Goal: Contribute content

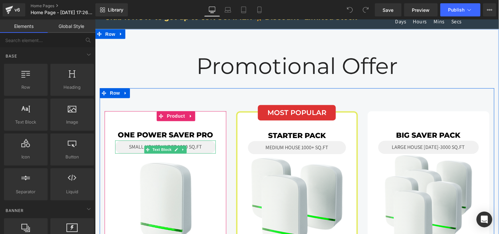
scroll to position [623, 0]
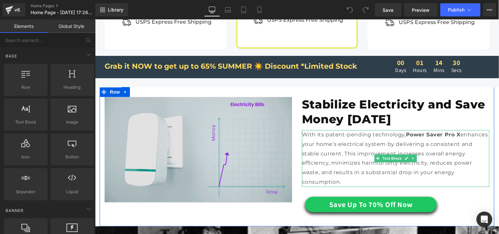
click at [440, 131] on strong "Power Saver Pro X" at bounding box center [433, 134] width 55 height 6
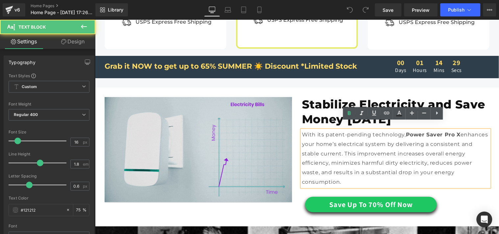
click at [438, 131] on strong "Power Saver Pro X" at bounding box center [433, 134] width 55 height 6
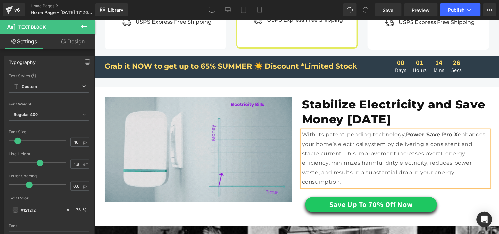
scroll to position [775, 0]
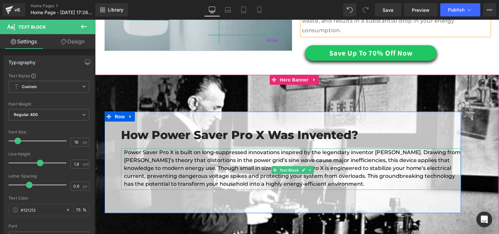
click at [152, 148] on div "Power Saver Pro X is built on long-suppressed innovations inspired by the legen…" at bounding box center [291, 168] width 340 height 41
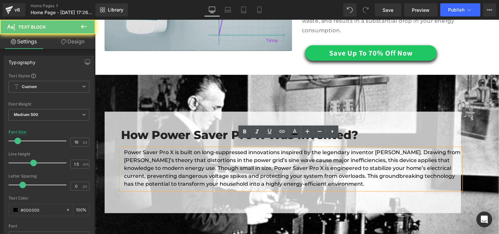
click at [153, 148] on div "Power Saver Pro X is built on long-suppressed innovations inspired by the legen…" at bounding box center [291, 168] width 340 height 41
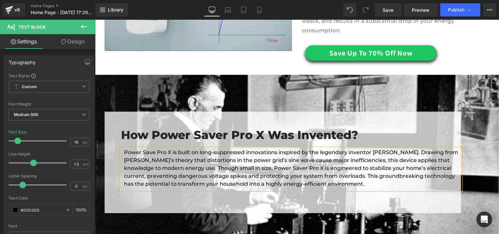
scroll to position [925, 0]
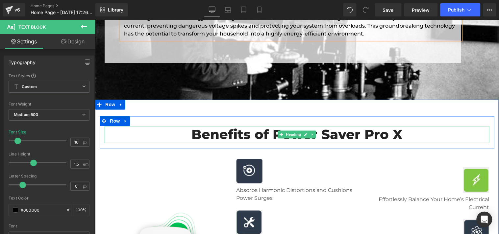
click at [359, 126] on h2 "Benefits of Power Saver Pro X" at bounding box center [296, 134] width 385 height 17
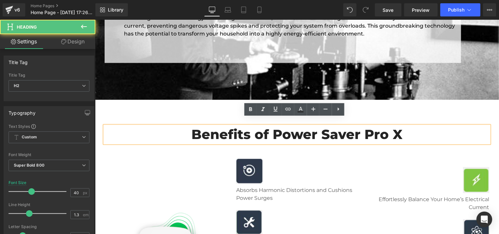
click at [357, 129] on h2 "Benefits of Power Saver Pro X" at bounding box center [296, 134] width 385 height 17
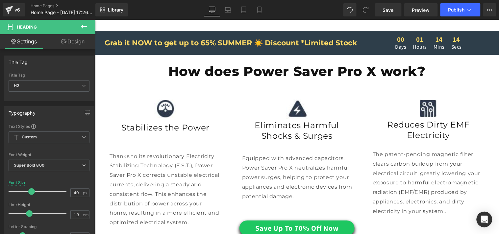
scroll to position [1287, 0]
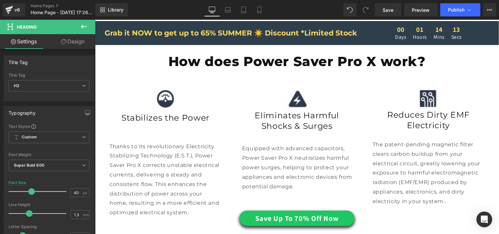
click at [121, 158] on p "Thanks to its revolutionary Electricity Stabilizing Technology (E.S.T.), Power …" at bounding box center [165, 180] width 112 height 76
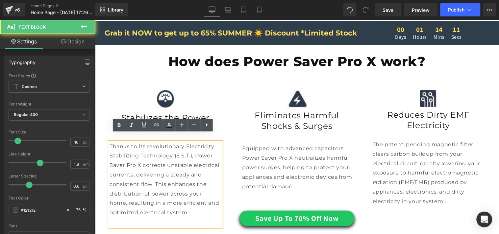
click at [121, 158] on p "Thanks to its revolutionary Electricity Stabilizing Technology (E.S.T.), Power …" at bounding box center [165, 180] width 112 height 76
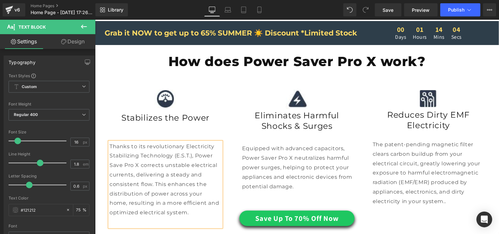
scroll to position [1449, 0]
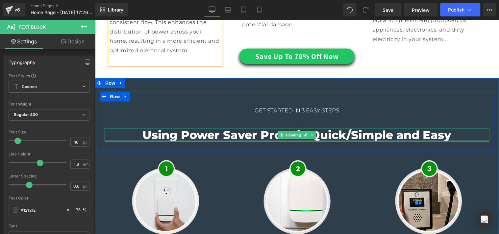
click at [254, 140] on div at bounding box center [296, 141] width 385 height 2
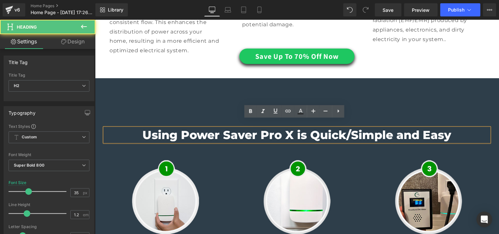
click at [254, 128] on h2 "Using Power Saver Pro X is Quick/Simple and Easy" at bounding box center [296, 135] width 385 height 14
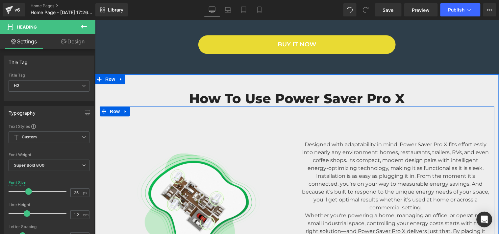
scroll to position [1780, 0]
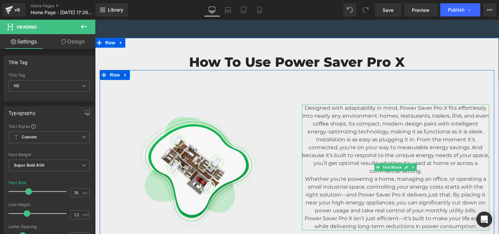
click at [431, 104] on p "Designed with adaptability in mind, Power Saver Pro X fits effortlessly into ne…" at bounding box center [395, 120] width 187 height 32
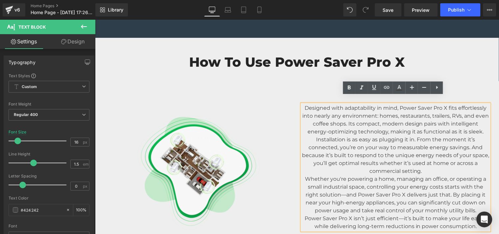
click at [431, 104] on p "Designed with adaptability in mind, Power Saver Pro X fits effortlessly into ne…" at bounding box center [395, 120] width 187 height 32
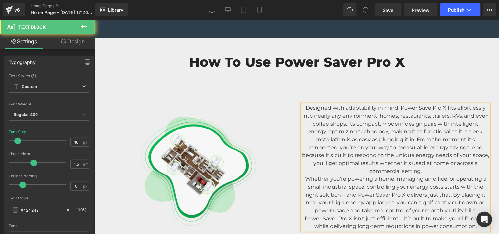
click at [332, 214] on p "Power Saver Pro X isn’t just efficient—it’s built to make your life easier whil…" at bounding box center [395, 222] width 187 height 16
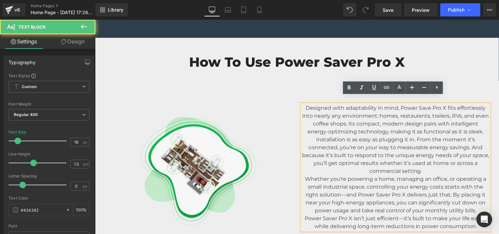
click at [335, 214] on p "Power Saver Pro X isn’t just efficient—it’s built to make your life easier whil…" at bounding box center [395, 222] width 187 height 16
click at [336, 214] on p "Power Saver Pro X isn’t just efficient—it’s built to make your life easier whil…" at bounding box center [395, 222] width 187 height 16
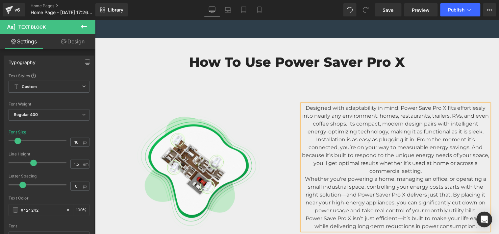
scroll to position [1966, 0]
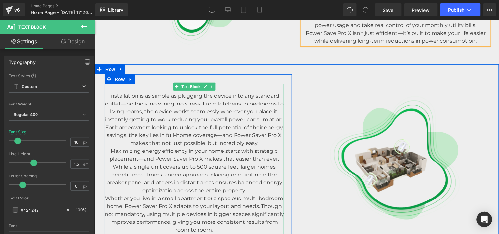
click at [182, 151] on p "Maximizing energy efficiency in your home starts with strategic placement—and P…" at bounding box center [193, 170] width 179 height 47
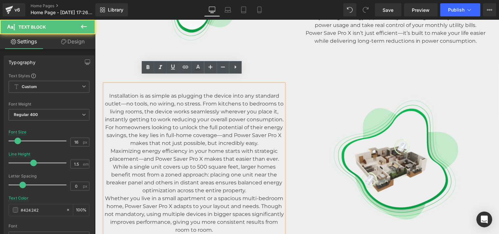
click at [184, 150] on p "Maximizing energy efficiency in your home starts with strategic placement—and P…" at bounding box center [193, 170] width 179 height 47
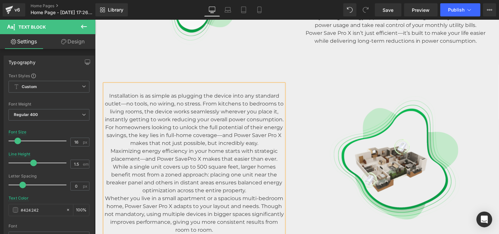
scroll to position [2153, 0]
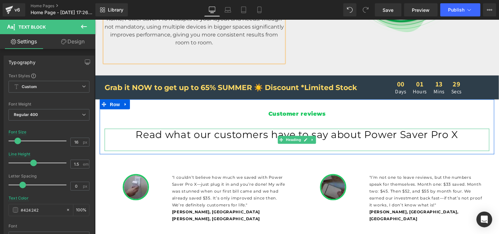
click at [425, 129] on h1 "Read what our customers have to say about Power Saver Pro X" at bounding box center [296, 135] width 385 height 13
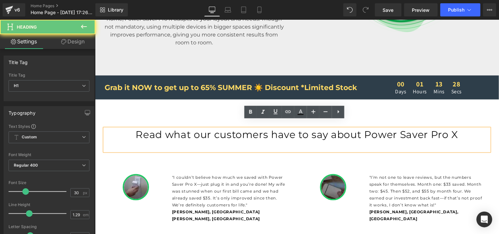
click at [423, 129] on h1 "Read what our customers have to say about Power Saver Pro X" at bounding box center [296, 135] width 385 height 13
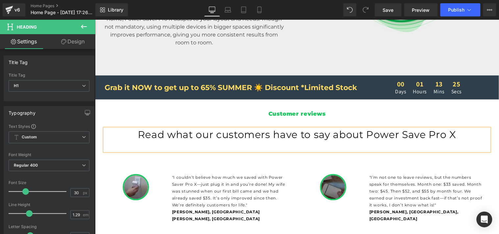
scroll to position [2272, 0]
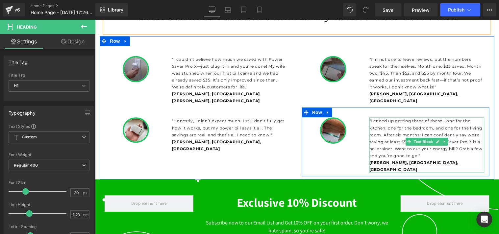
click at [455, 126] on p ""I ended up getting three of these—one for the kitchen, one for the bedroom, an…" at bounding box center [426, 138] width 115 height 42
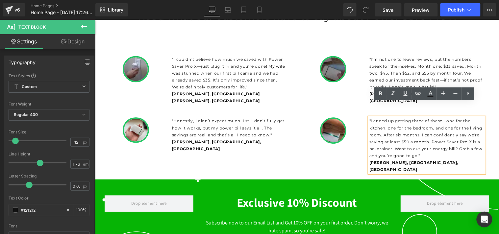
click at [454, 125] on p ""I ended up getting three of these—one for the kitchen, one for the bedroom, an…" at bounding box center [426, 138] width 115 height 42
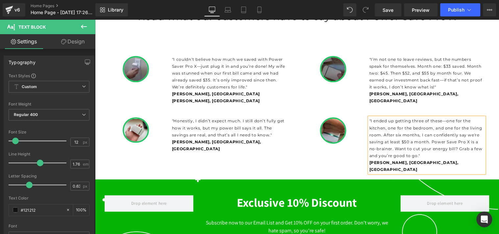
scroll to position [2480, 0]
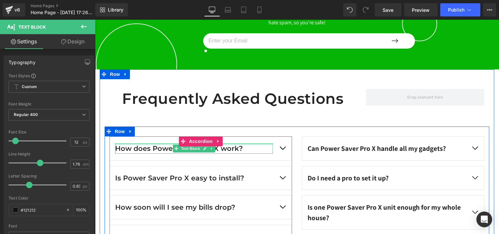
click at [147, 143] on div at bounding box center [194, 144] width 158 height 2
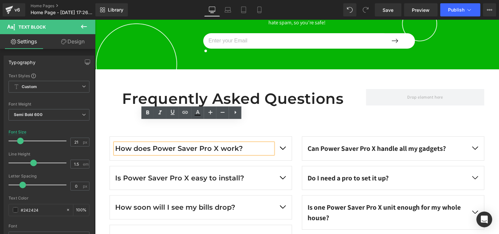
click at [192, 143] on p "How does Power Saver Pro X work?" at bounding box center [194, 148] width 158 height 11
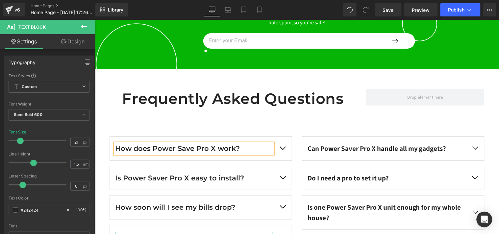
click at [152, 232] on div "Is Power Saver Pro X safe for every home and office?" at bounding box center [194, 237] width 158 height 11
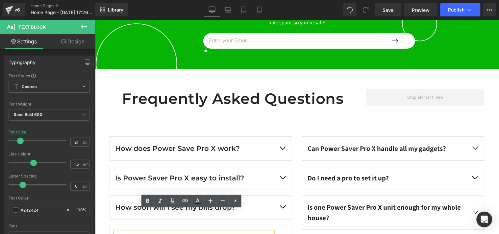
click at [161, 232] on div "Is Power Saver Pro X safe for every home and office?" at bounding box center [194, 237] width 158 height 11
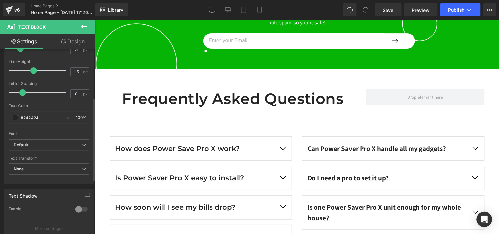
scroll to position [110, 0]
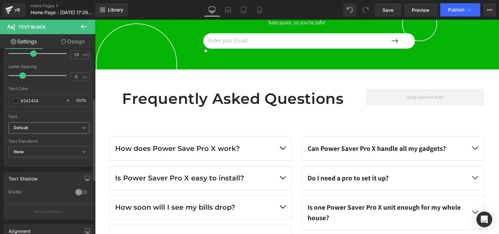
click at [44, 131] on span "Default" at bounding box center [49, 128] width 81 height 12
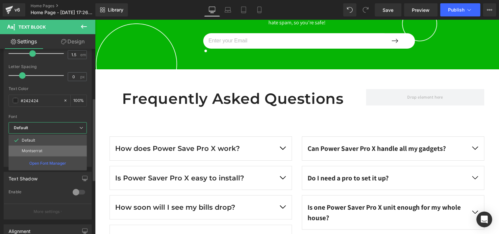
click at [43, 149] on li "Montserrat" at bounding box center [48, 151] width 78 height 11
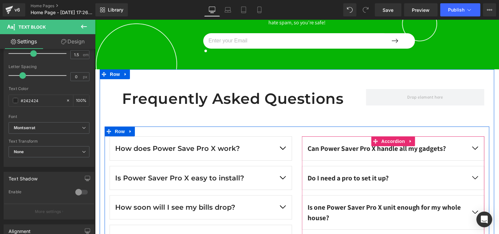
drag, startPoint x: 370, startPoint y: 119, endPoint x: 222, endPoint y: 117, distance: 148.0
click at [373, 139] on icon at bounding box center [375, 141] width 5 height 5
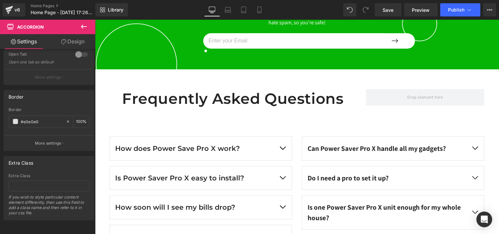
scroll to position [190, 0]
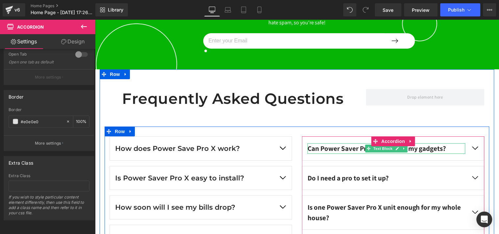
click at [337, 143] on div "Can Power Saver Pro X handle all my gadgets?" at bounding box center [386, 148] width 158 height 11
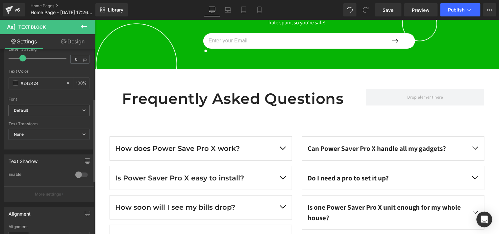
scroll to position [110, 0]
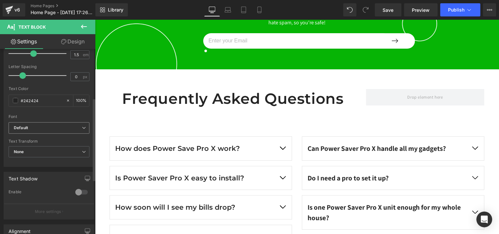
click at [47, 125] on b "Default" at bounding box center [48, 128] width 68 height 6
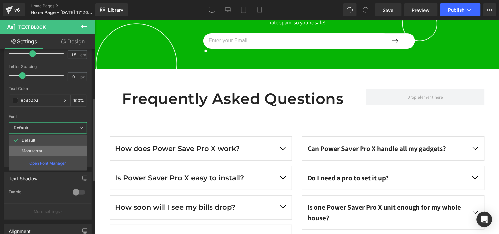
click at [45, 152] on li "Montserrat" at bounding box center [48, 151] width 78 height 11
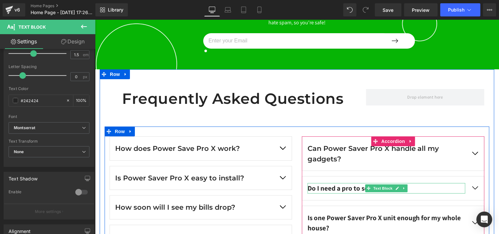
click at [335, 183] on div "Do I need a pro to set it up?" at bounding box center [386, 188] width 158 height 11
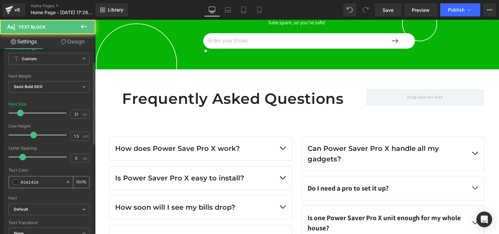
scroll to position [73, 0]
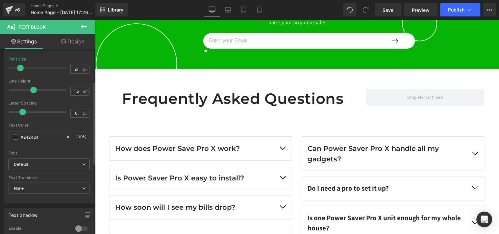
click at [48, 163] on b "Default" at bounding box center [48, 165] width 68 height 6
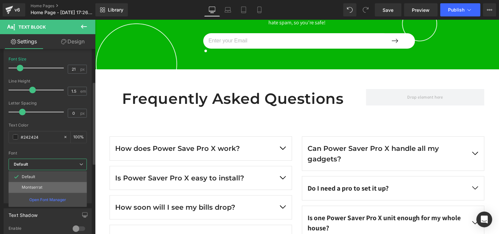
click at [46, 186] on li "Montserrat" at bounding box center [48, 187] width 78 height 11
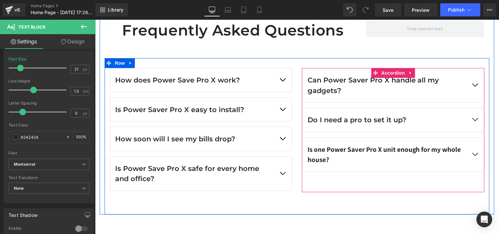
scroll to position [2553, 0]
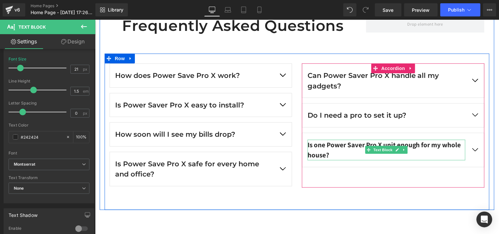
click at [347, 139] on div "Is one Power Saver Pro X unit enough for my whole house?" at bounding box center [386, 149] width 158 height 21
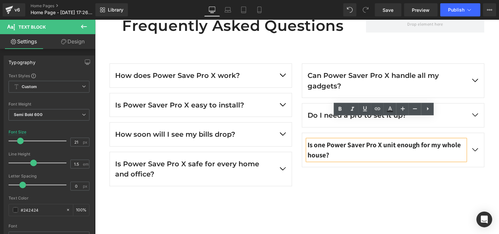
click at [367, 139] on div "Is one Power Saver Pro X unit enough for my whole house?" at bounding box center [386, 149] width 158 height 21
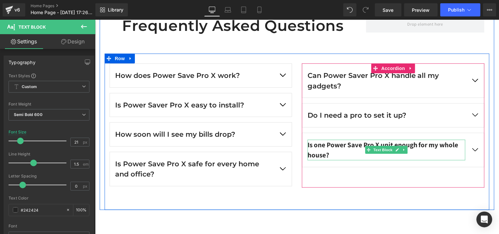
click at [327, 139] on div "Is one Power Save Pro X unit enough for my whole house?" at bounding box center [386, 149] width 158 height 21
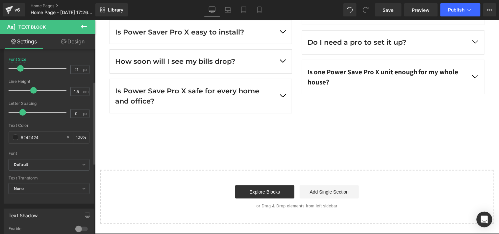
scroll to position [73, 0]
click at [46, 166] on b "Default" at bounding box center [48, 165] width 68 height 6
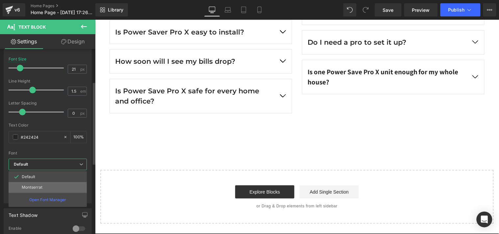
click at [45, 189] on li "Montserrat" at bounding box center [48, 187] width 78 height 11
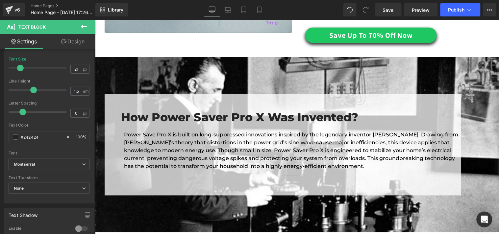
scroll to position [1213, 0]
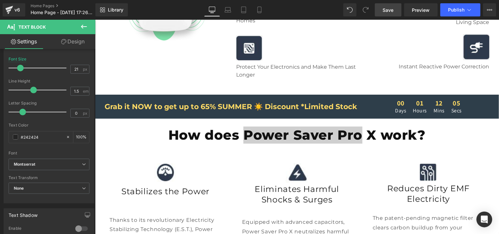
click at [392, 14] on link "Save" at bounding box center [388, 9] width 27 height 13
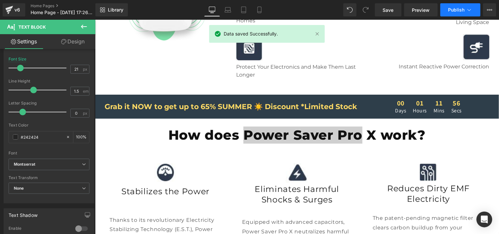
click at [450, 11] on span "Publish" at bounding box center [456, 9] width 16 height 5
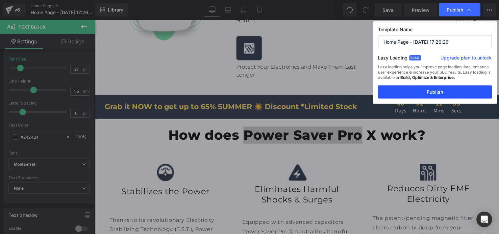
drag, startPoint x: 429, startPoint y: 92, endPoint x: 333, endPoint y: 76, distance: 96.8
click at [429, 92] on button "Publish" at bounding box center [435, 92] width 114 height 13
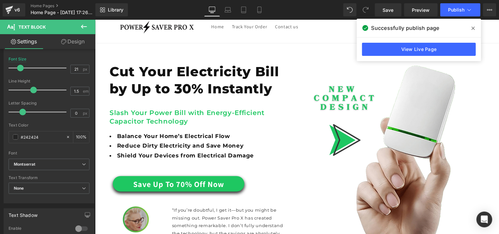
scroll to position [0, 0]
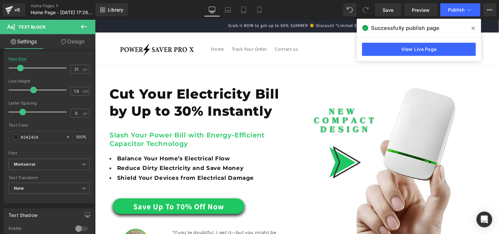
click at [473, 27] on icon at bounding box center [473, 28] width 3 height 5
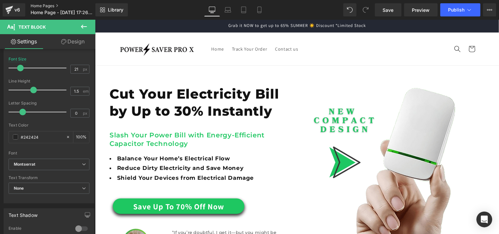
click at [46, 5] on link "Home Pages" at bounding box center [68, 5] width 75 height 5
